Goal: Navigation & Orientation: Find specific page/section

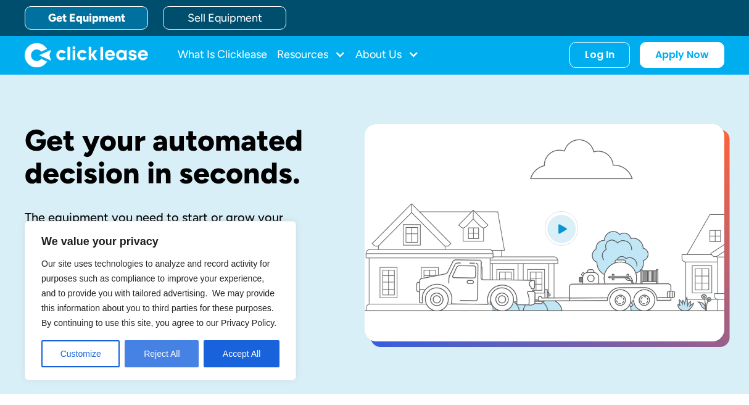
click at [170, 347] on button "Reject All" at bounding box center [162, 353] width 74 height 27
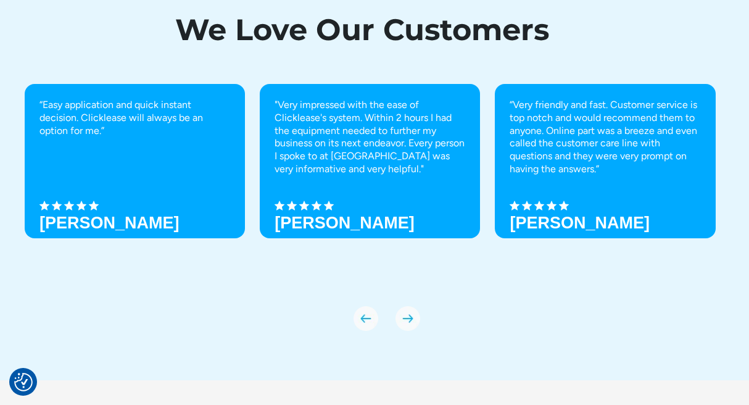
scroll to position [4295, 0]
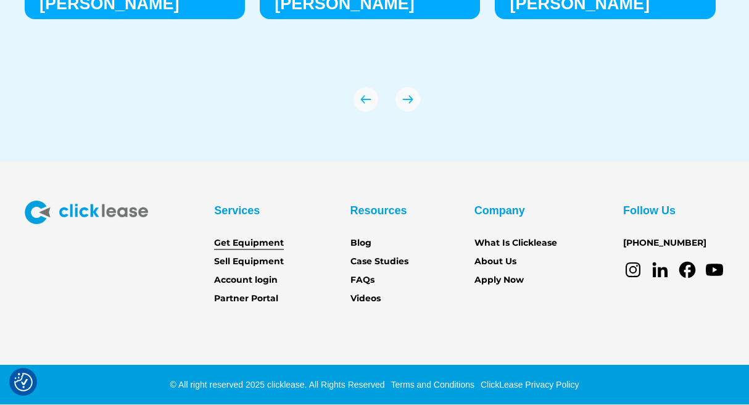
click at [219, 238] on link "Get Equipment" at bounding box center [249, 243] width 70 height 14
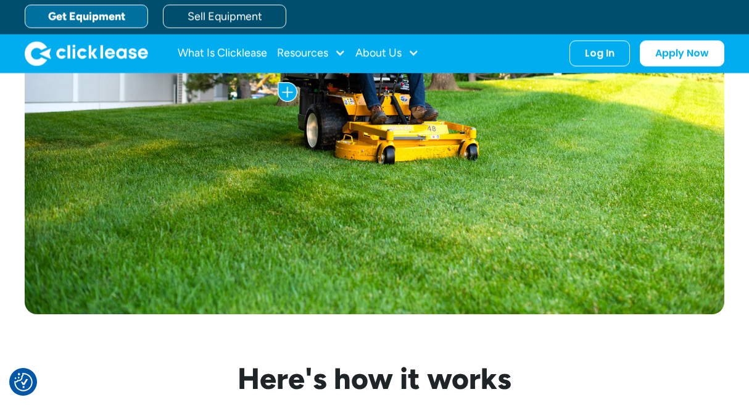
scroll to position [749, 0]
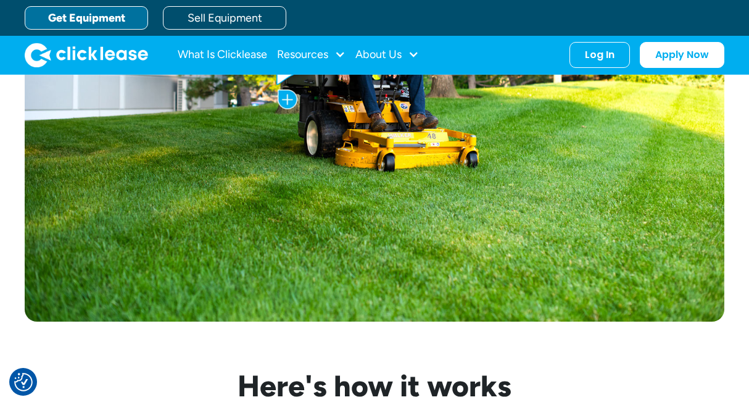
click at [286, 101] on img at bounding box center [288, 99] width 20 height 20
click at [293, 96] on img at bounding box center [288, 99] width 20 height 20
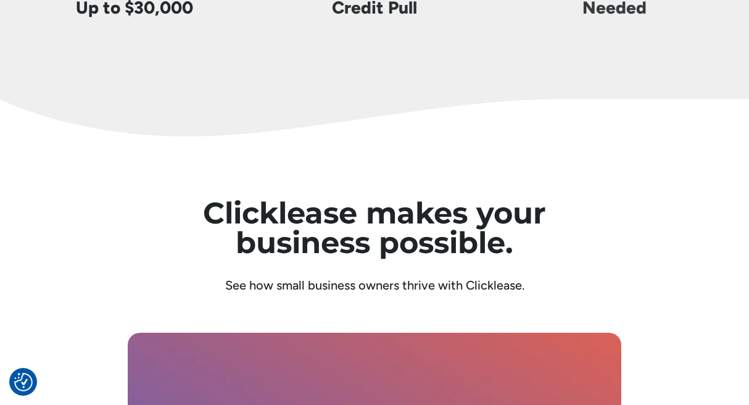
scroll to position [3397, 0]
